Goal: Transaction & Acquisition: Purchase product/service

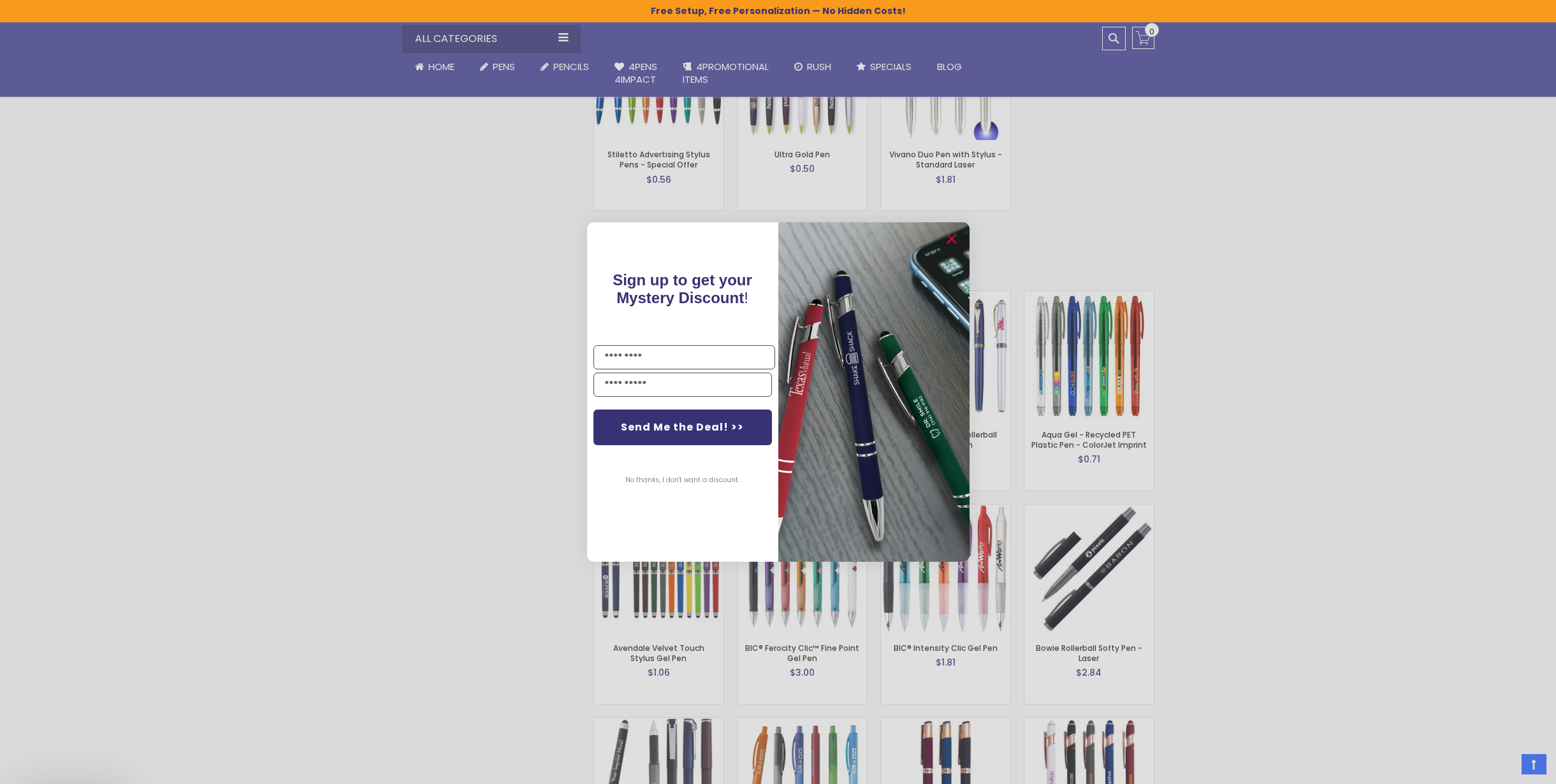
scroll to position [1904, 0]
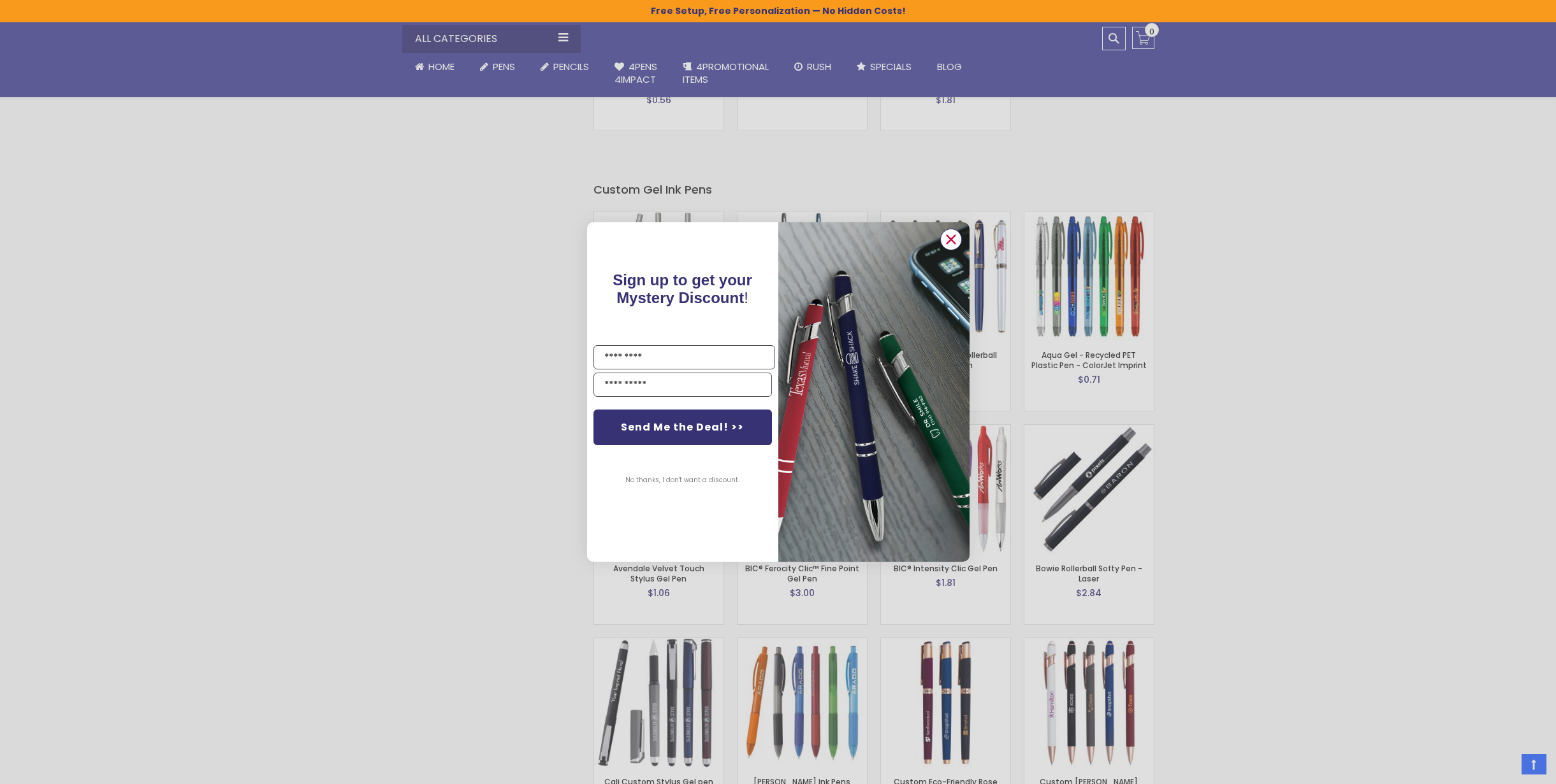
click at [951, 238] on icon "Close dialog" at bounding box center [951, 239] width 8 height 8
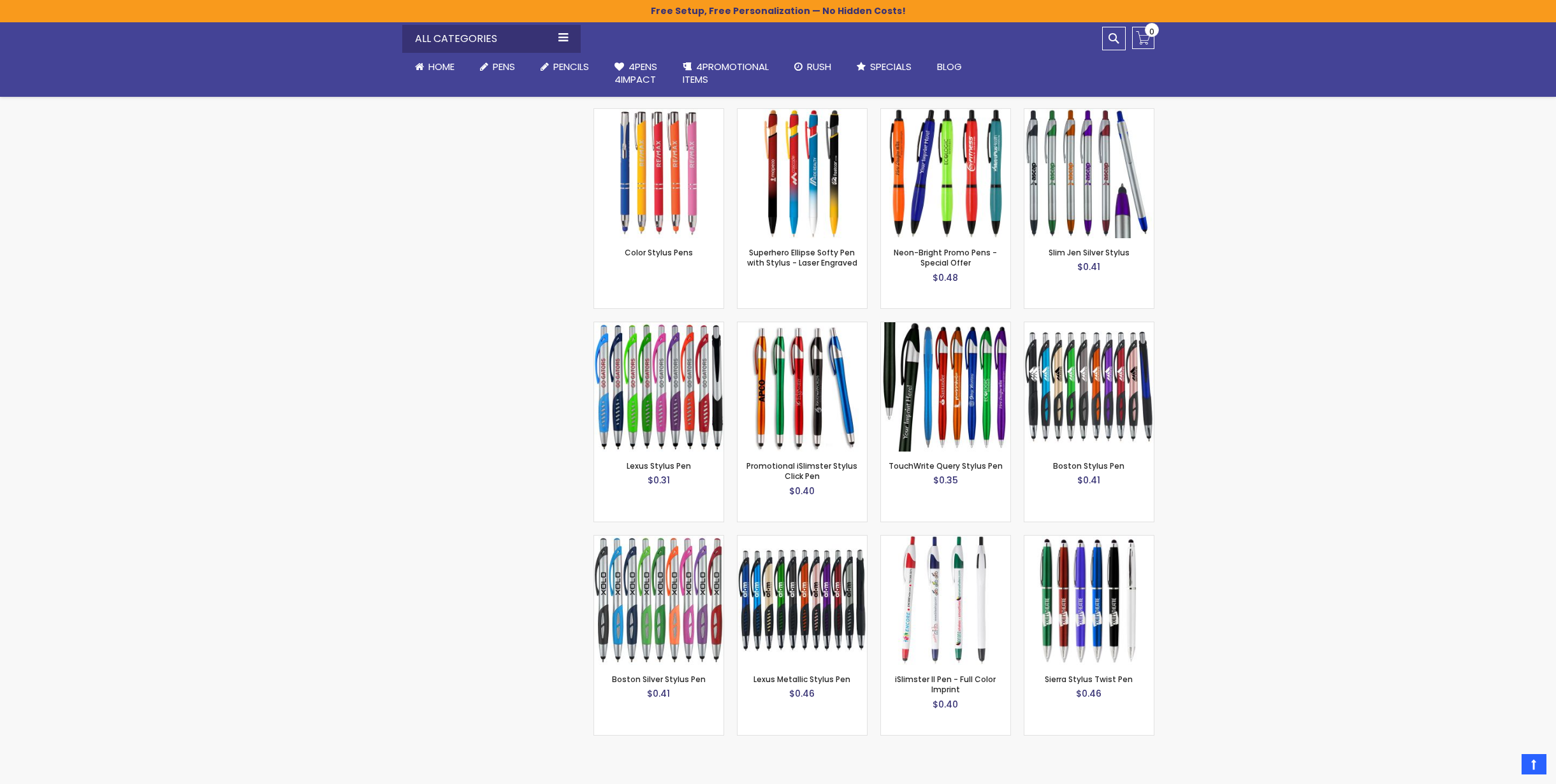
scroll to position [2676, 0]
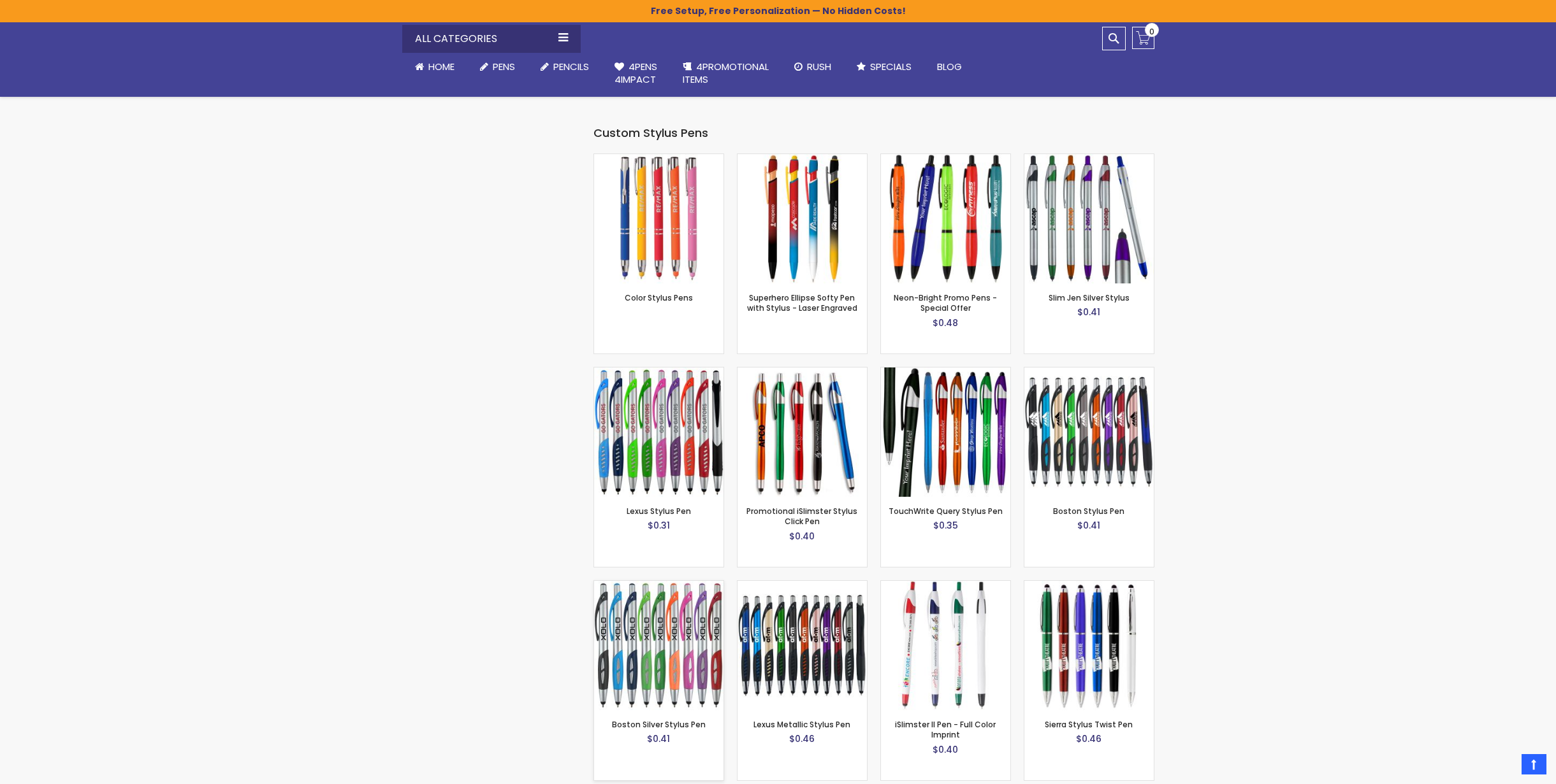
click at [646, 595] on img at bounding box center [658, 646] width 129 height 129
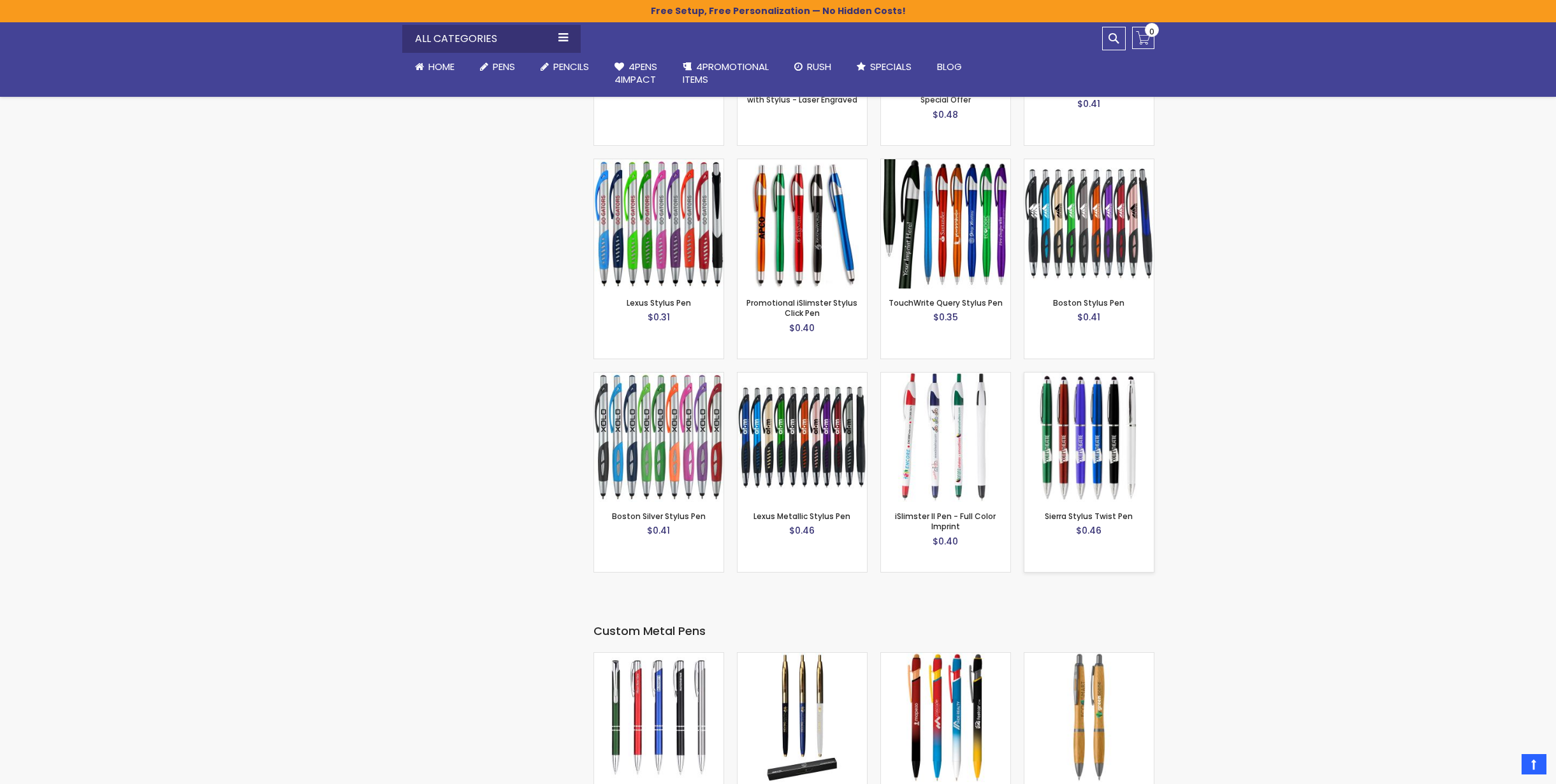
scroll to position [2923, 0]
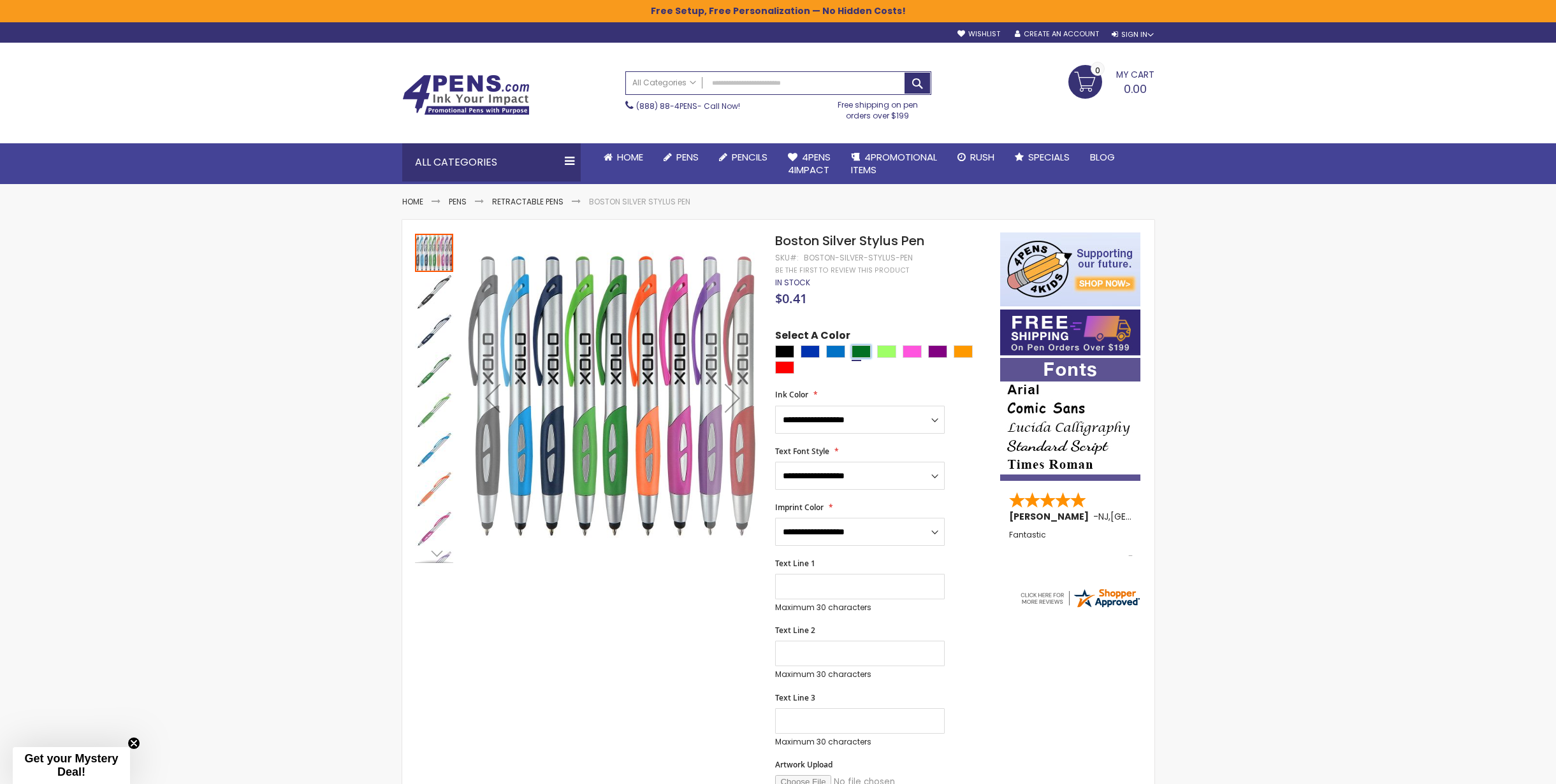
click at [860, 353] on div "Green" at bounding box center [861, 352] width 19 height 13
type input "****"
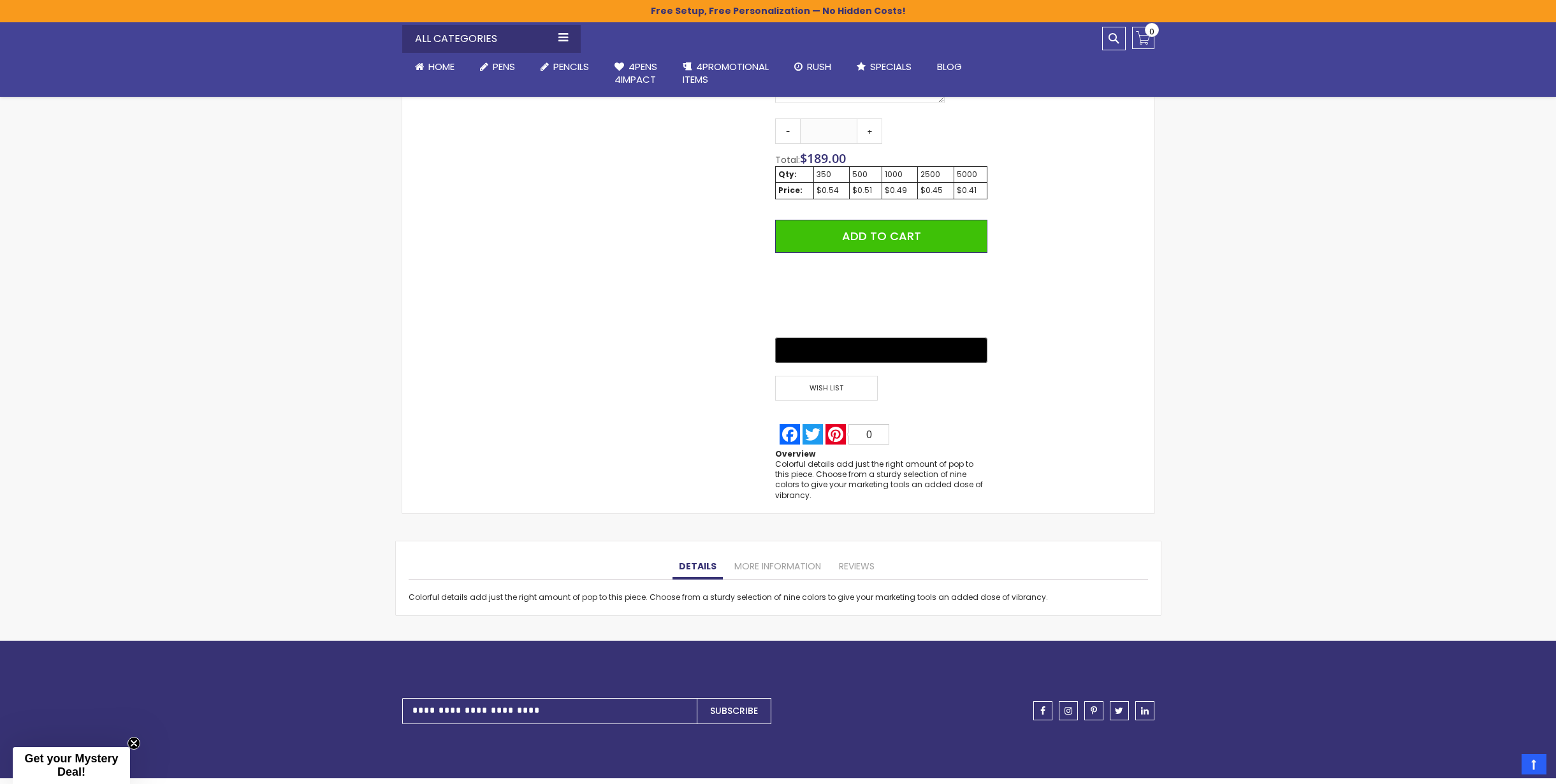
scroll to position [807, 0]
